Goal: Transaction & Acquisition: Purchase product/service

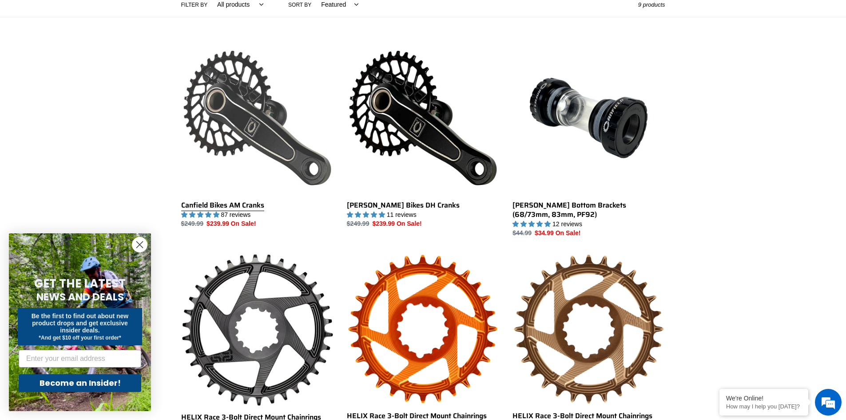
scroll to position [222, 0]
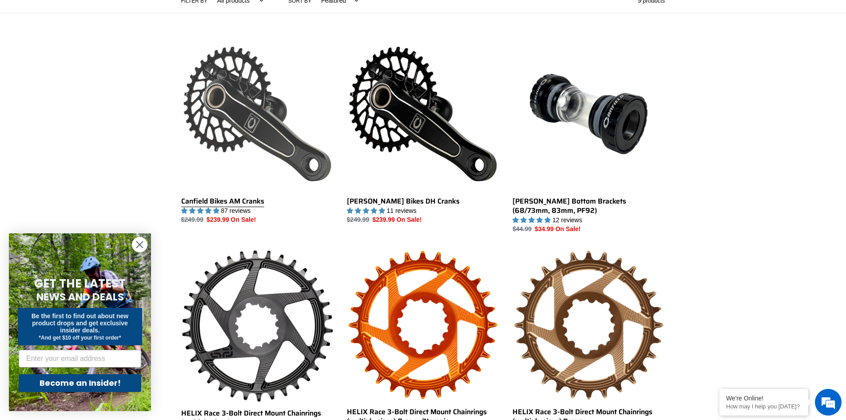
click at [231, 108] on link "Canfield Bikes AM Cranks" at bounding box center [257, 131] width 152 height 187
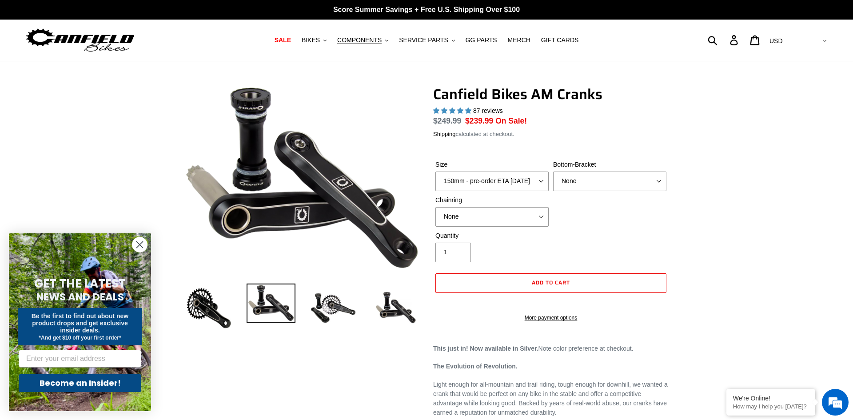
select select "highest-rating"
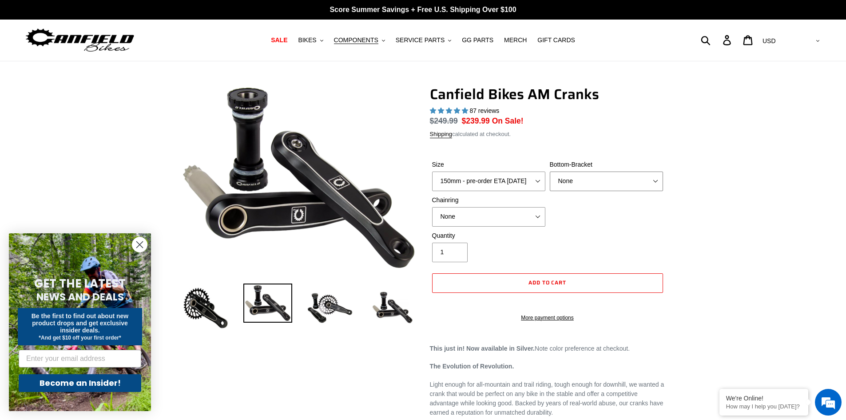
click at [618, 182] on select "None BSA Threaded 68/73mm Press Fit PF92" at bounding box center [606, 182] width 113 height 20
click at [520, 223] on select "None 30t Round (Boost 148) 30t Oval (Boost 148) 32t Round (Boost 148) 32t Oval …" at bounding box center [488, 217] width 113 height 20
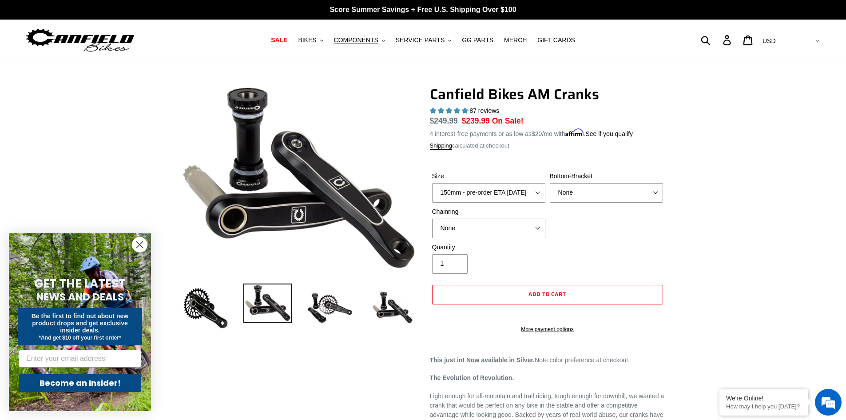
drag, startPoint x: 521, startPoint y: 221, endPoint x: 522, endPoint y: 188, distance: 32.9
click at [521, 221] on select "None 30t Round (Boost 148) 30t Oval (Boost 148) 32t Round (Boost 148) 32t Oval …" at bounding box center [488, 229] width 113 height 20
click at [522, 186] on select "150mm - pre-order ETA 9/30/25 155mm - pre-order ETA 9/30/25 160mm - pre-order E…" at bounding box center [488, 193] width 113 height 20
click at [432, 183] on select "150mm - pre-order ETA 9/30/25 155mm - pre-order ETA 9/30/25 160mm - pre-order E…" at bounding box center [488, 193] width 113 height 20
click at [517, 178] on label "Size" at bounding box center [488, 176] width 113 height 9
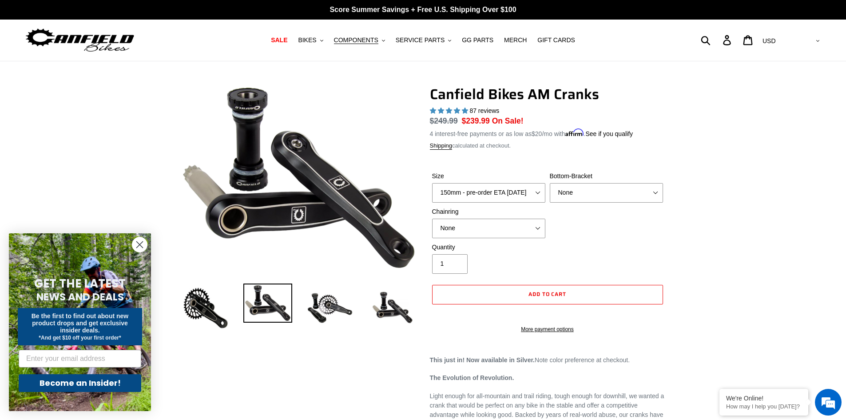
click at [517, 183] on select "150mm - pre-order ETA 9/30/25 155mm - pre-order ETA 9/30/25 160mm - pre-order E…" at bounding box center [488, 193] width 113 height 20
click at [516, 195] on select "150mm - pre-order ETA 9/30/25 155mm - pre-order ETA 9/30/25 160mm - pre-order E…" at bounding box center [488, 193] width 113 height 20
select select "160mm - pre-order ETA 9/30/25"
click at [432, 183] on select "150mm - pre-order ETA 9/30/25 155mm - pre-order ETA 9/30/25 160mm - pre-order E…" at bounding box center [488, 193] width 113 height 20
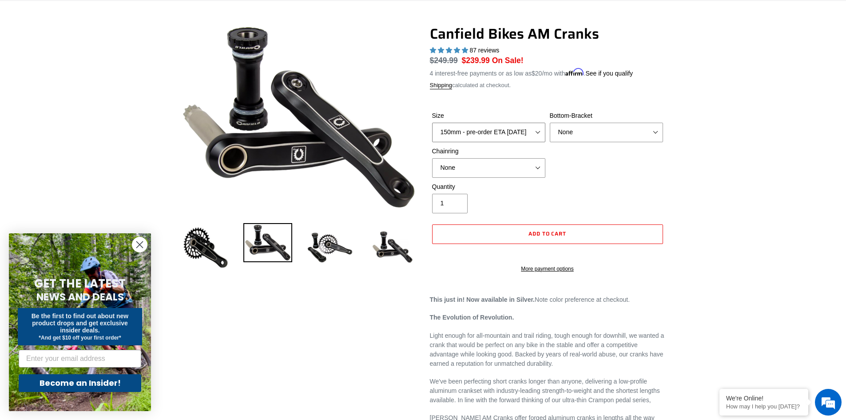
scroll to position [44, 0]
